Goal: Find specific page/section: Find specific page/section

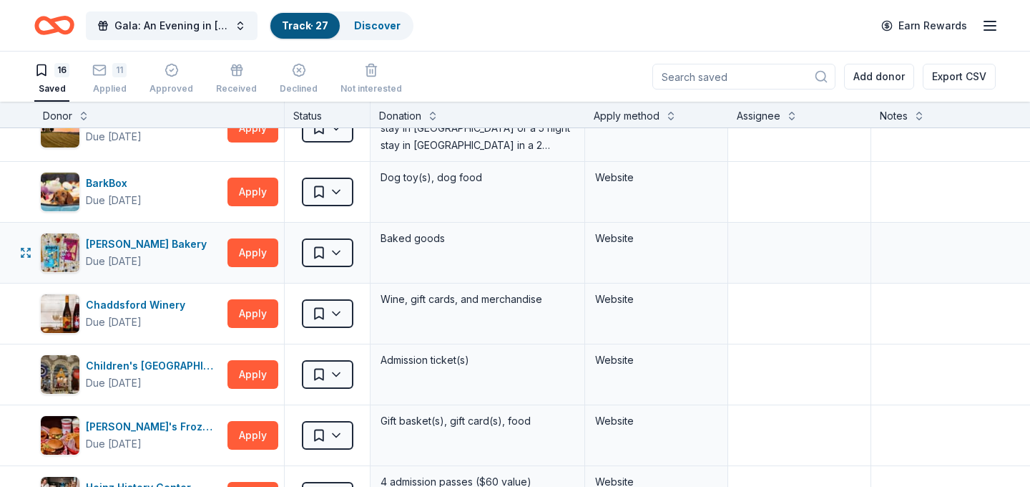
scroll to position [225, 0]
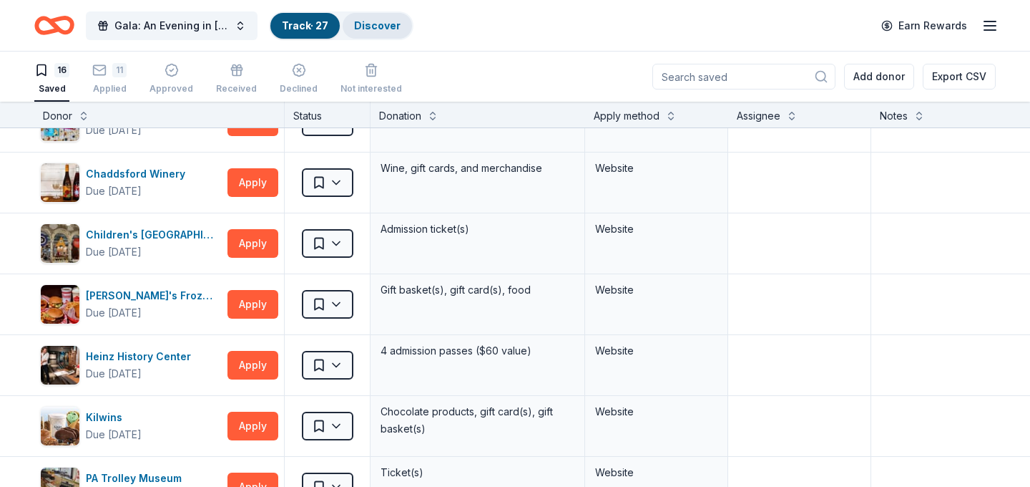
click at [354, 34] on div "Discover" at bounding box center [377, 26] width 69 height 26
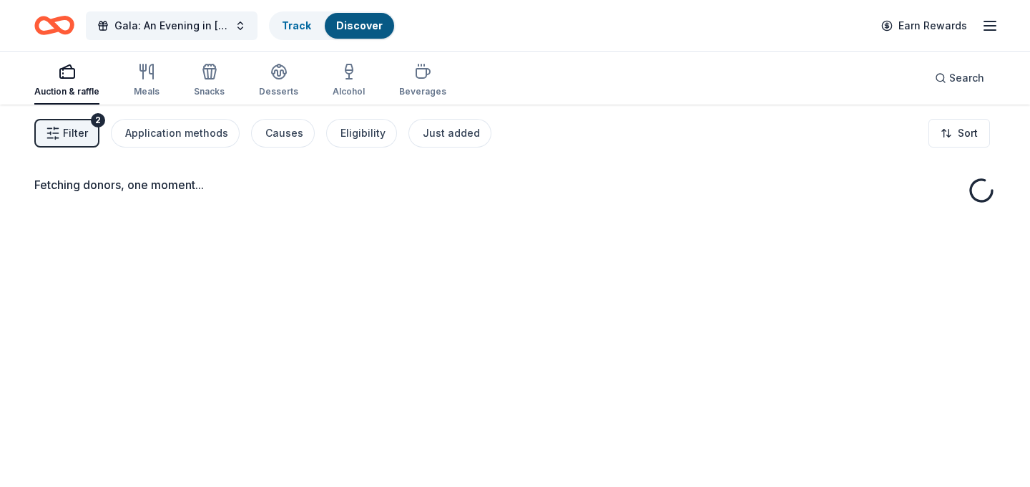
click at [395, 28] on div "Gala: An Evening in [GEOGRAPHIC_DATA] Track Discover Earn Rewards" at bounding box center [515, 26] width 962 height 34
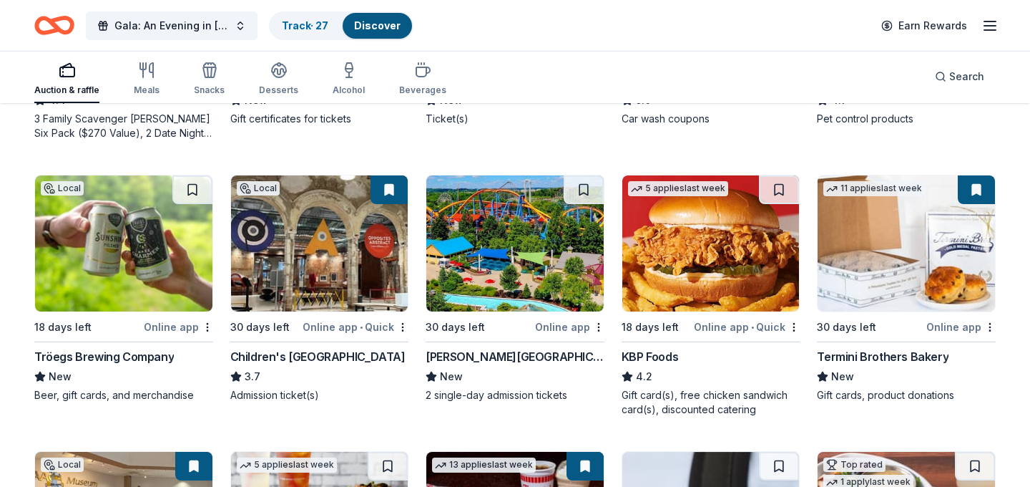
scroll to position [919, 0]
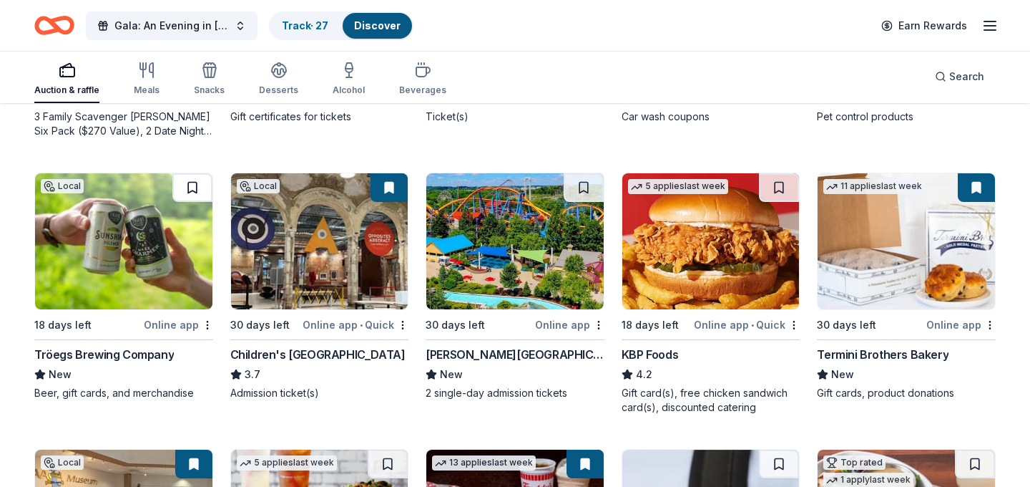
click at [195, 196] on button at bounding box center [192, 187] width 40 height 29
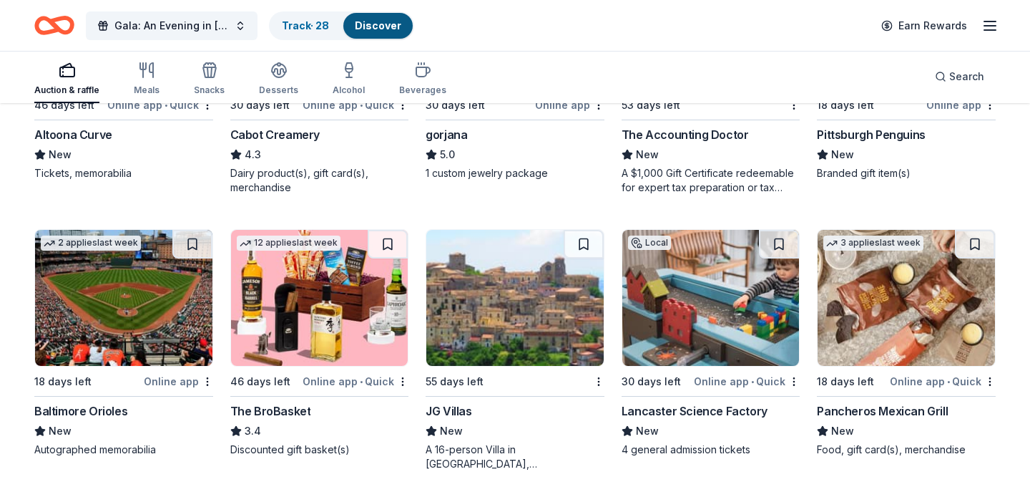
scroll to position [2480, 0]
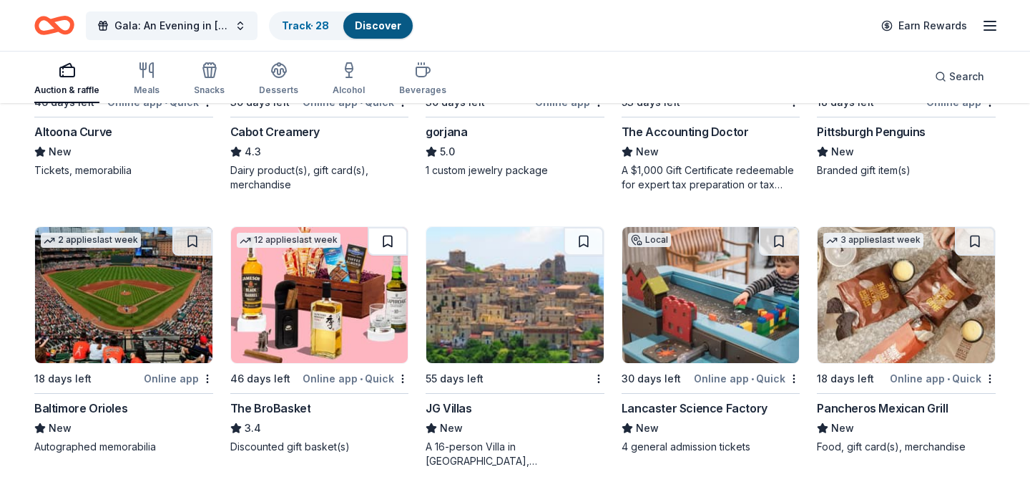
click at [394, 245] on button at bounding box center [388, 241] width 40 height 29
click at [584, 240] on button at bounding box center [584, 241] width 40 height 29
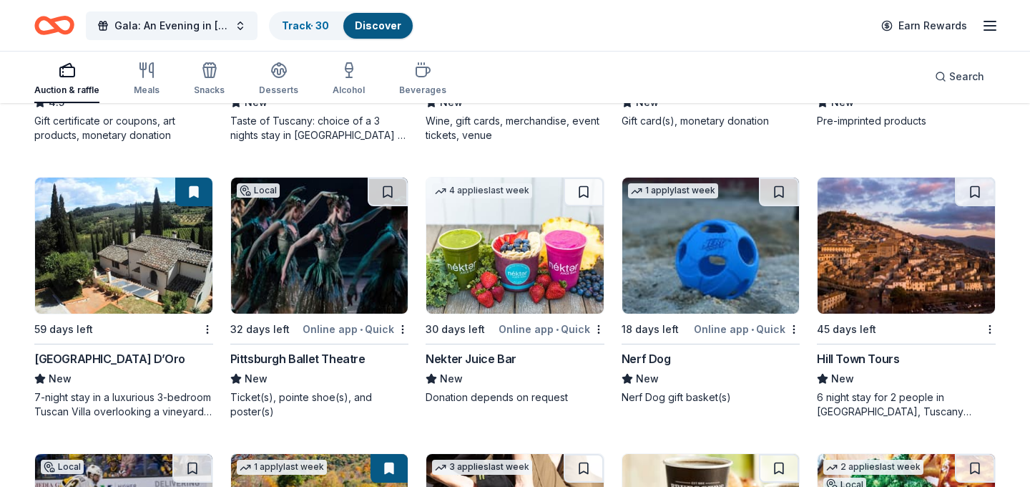
scroll to position [3083, 0]
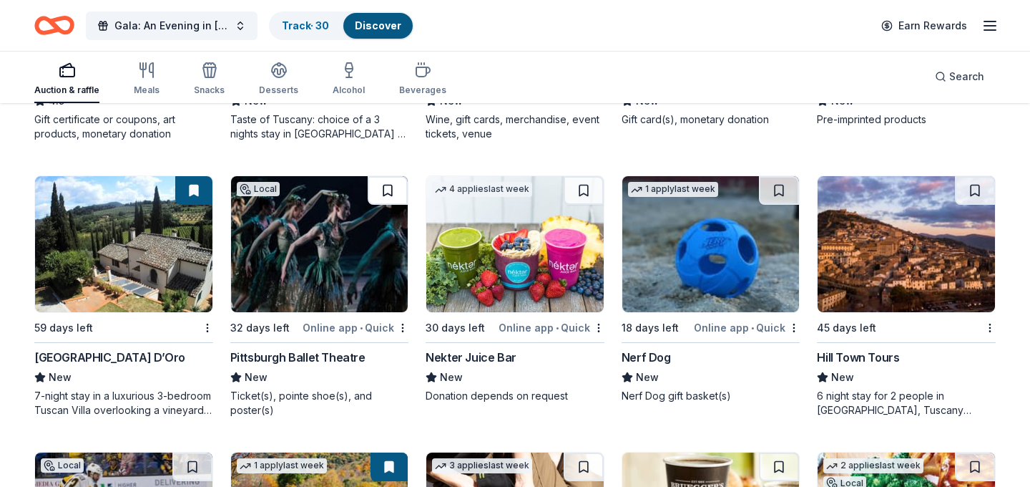
click at [393, 190] on button at bounding box center [388, 190] width 40 height 29
click at [579, 192] on button at bounding box center [584, 190] width 40 height 29
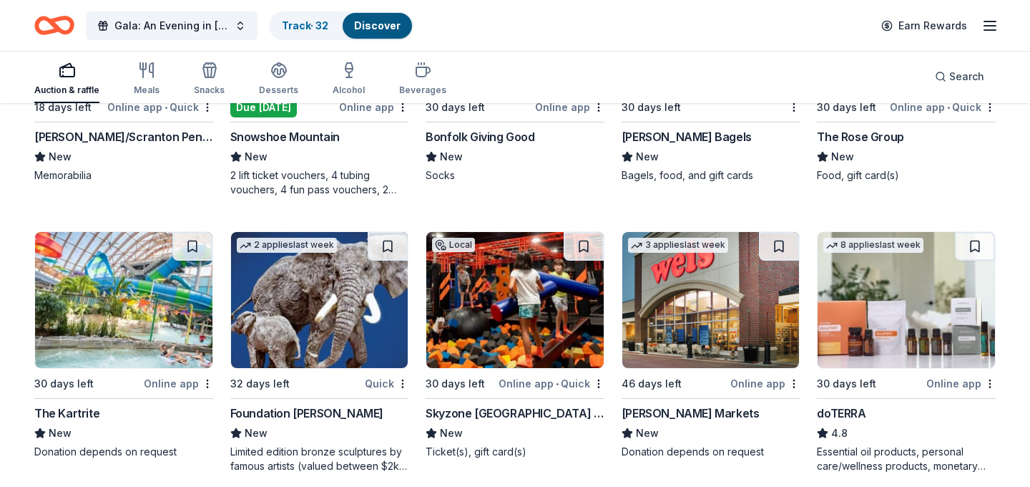
scroll to position [3581, 0]
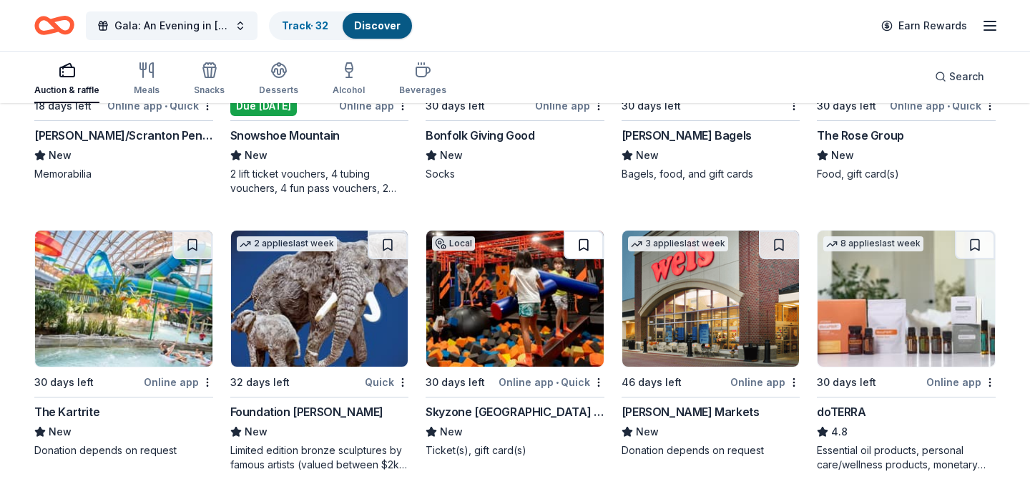
click at [590, 250] on button at bounding box center [584, 244] width 40 height 29
click at [195, 250] on button at bounding box center [192, 244] width 40 height 29
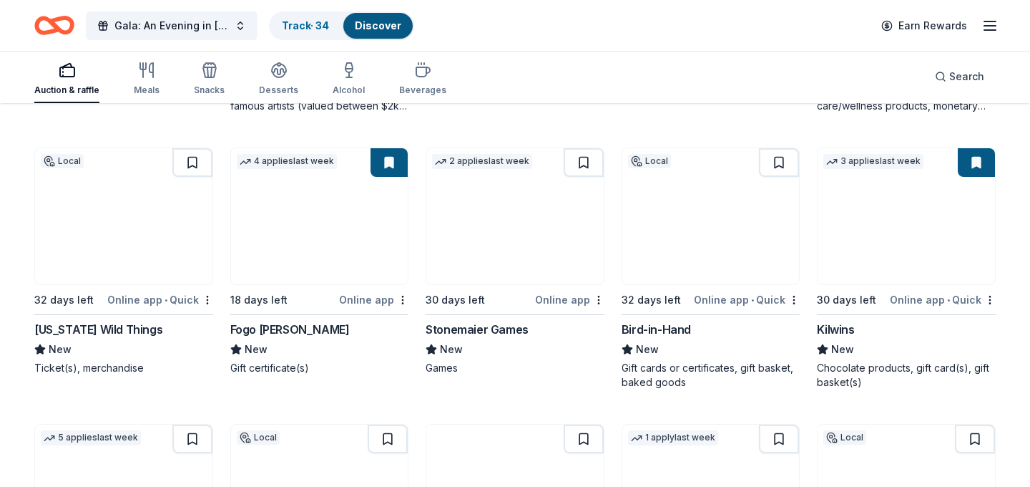
scroll to position [3940, 0]
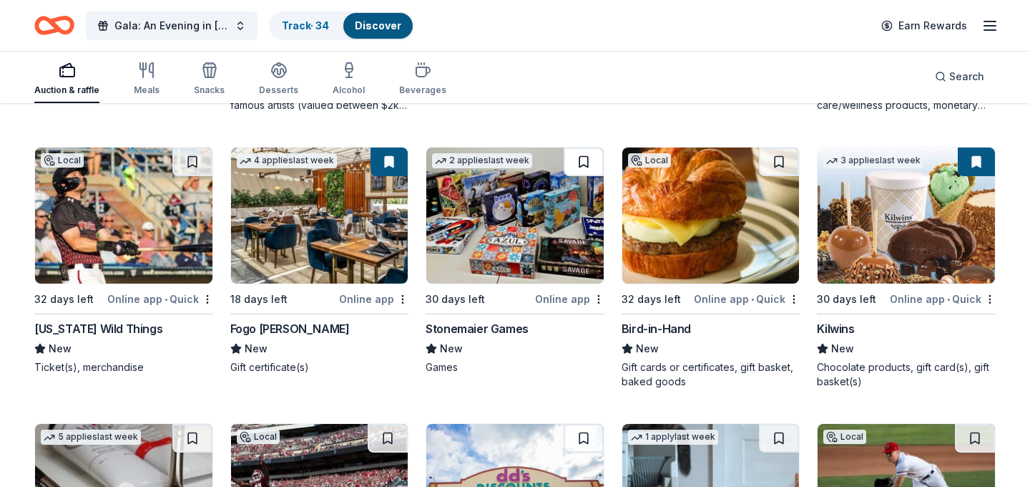
click at [588, 160] on button at bounding box center [584, 161] width 40 height 29
click at [187, 167] on button at bounding box center [192, 161] width 40 height 29
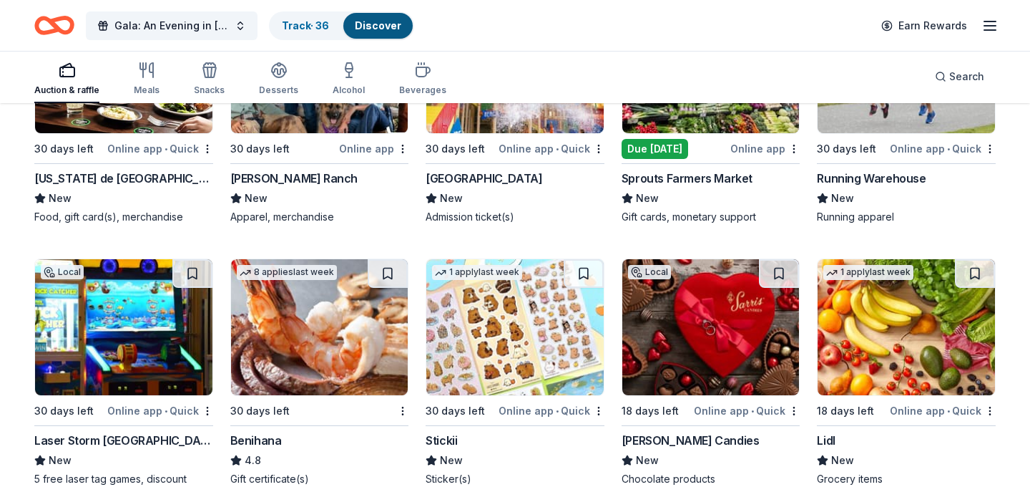
scroll to position [4646, 0]
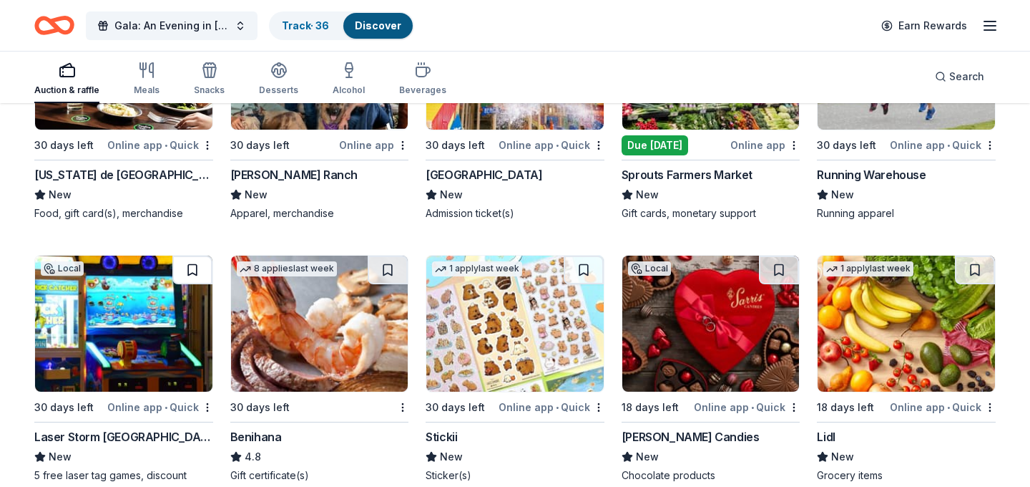
click at [197, 272] on button at bounding box center [192, 269] width 40 height 29
click at [391, 274] on button at bounding box center [388, 269] width 40 height 29
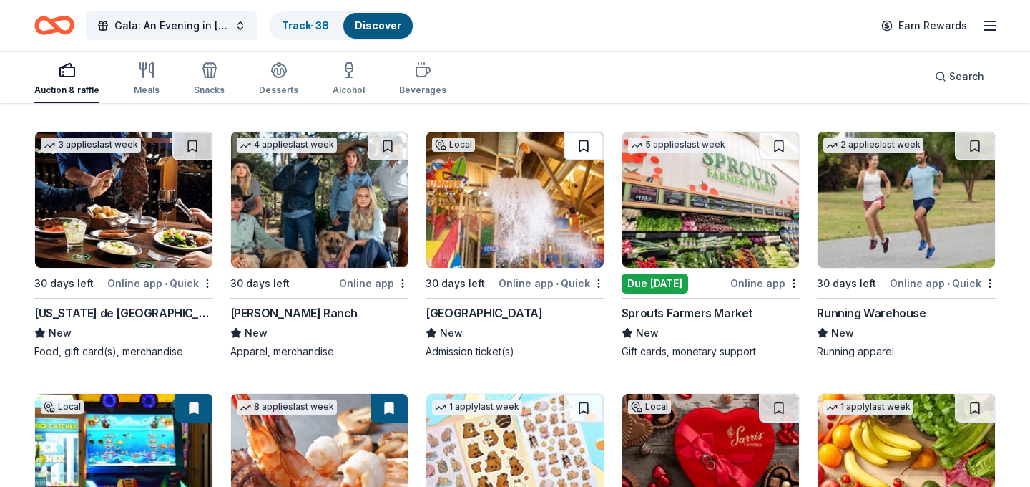
click at [580, 145] on button at bounding box center [584, 146] width 40 height 29
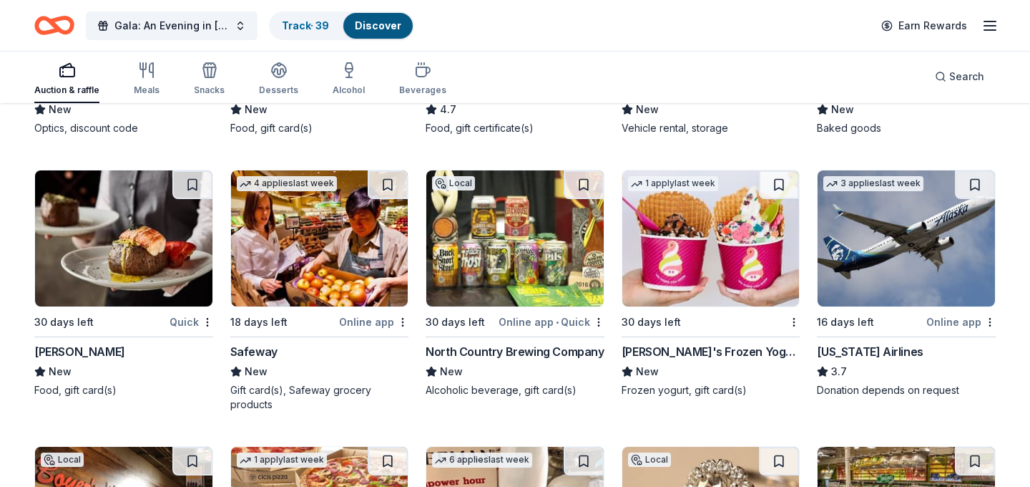
scroll to position [6099, 0]
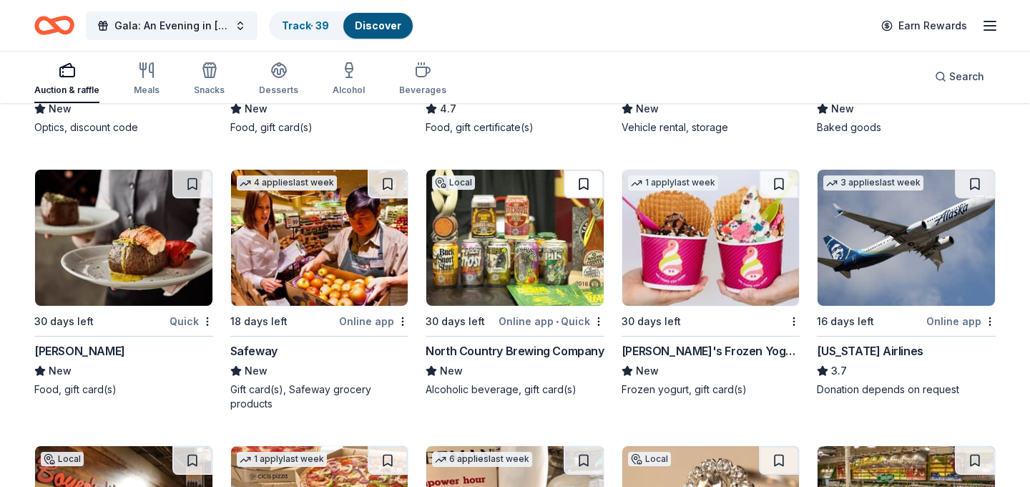
click at [584, 192] on button at bounding box center [584, 184] width 40 height 29
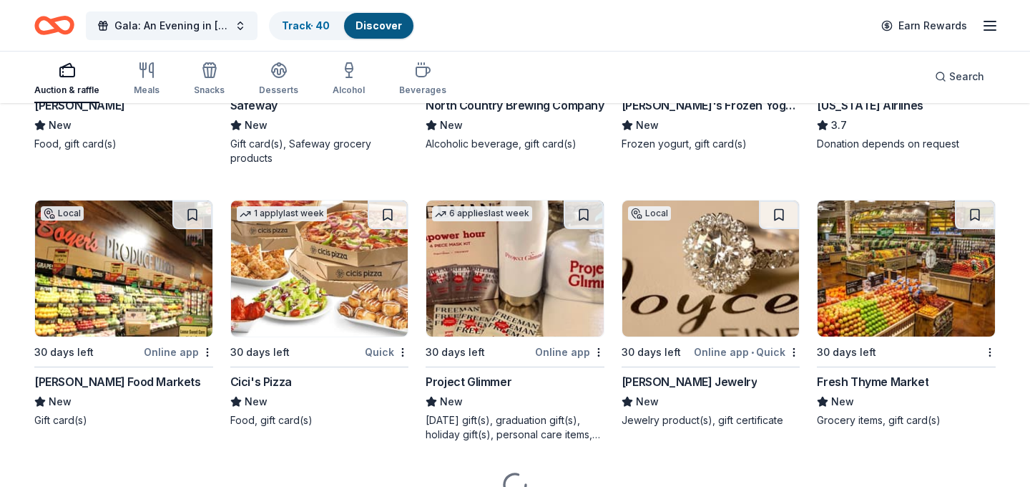
scroll to position [6350, 0]
